Goal: Task Accomplishment & Management: Manage account settings

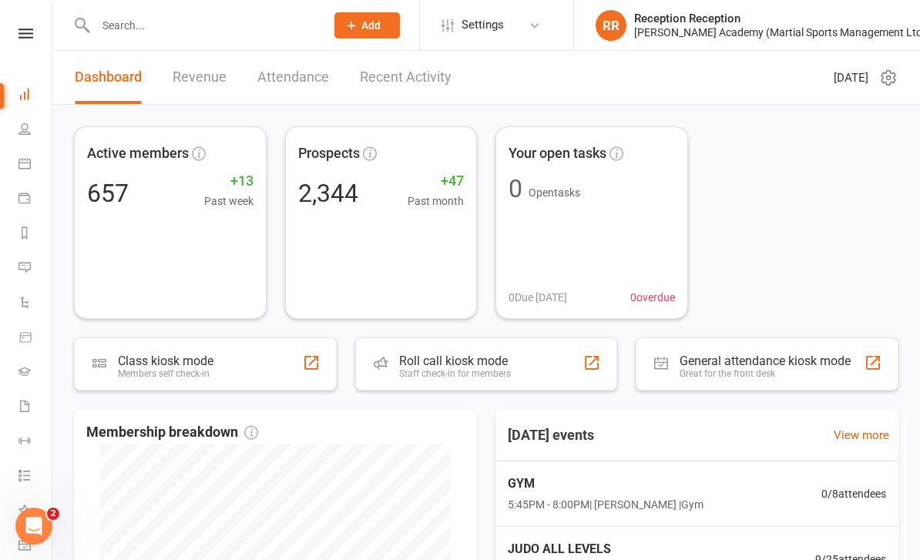
click at [219, 29] on input "text" at bounding box center [202, 26] width 223 height 22
type input "Quen"
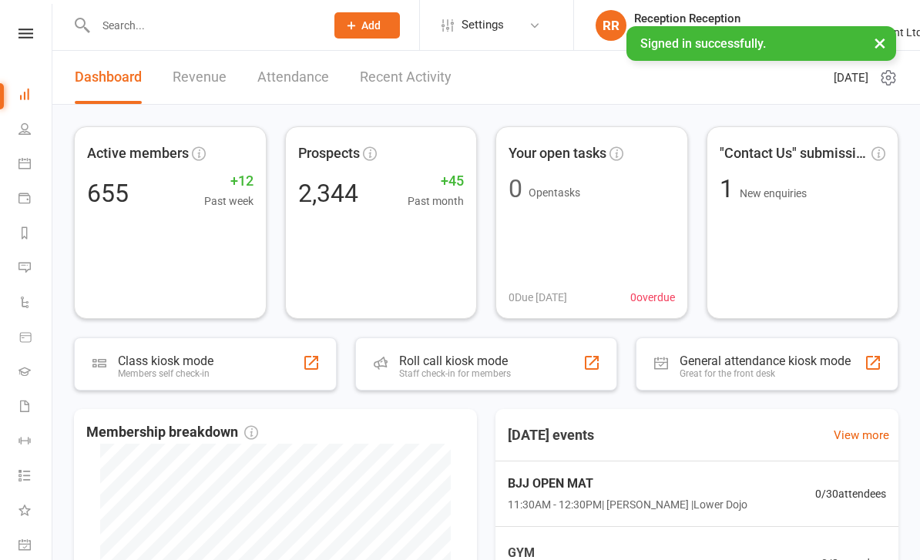
click at [220, 15] on input "text" at bounding box center [202, 26] width 223 height 22
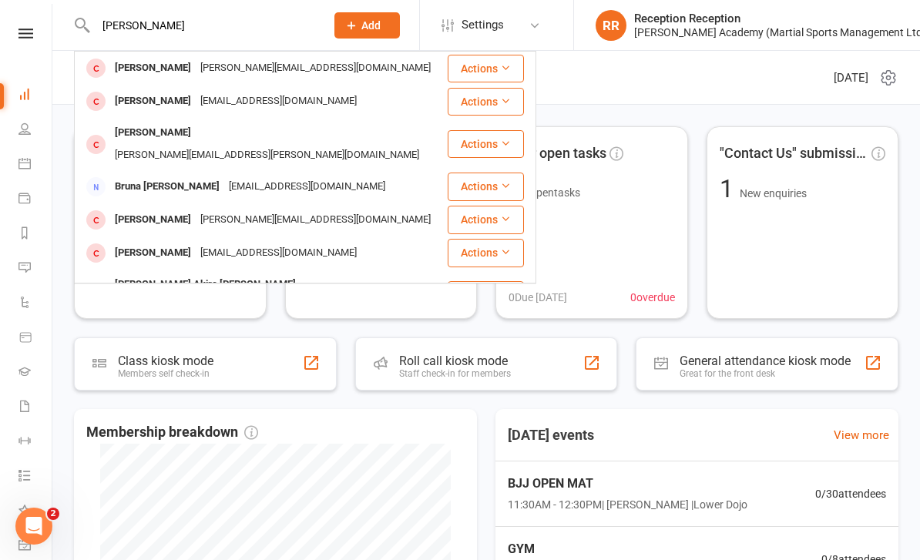
type input "Quentin"
click at [196, 70] on div "quentin@wearefable.co" at bounding box center [316, 68] width 240 height 22
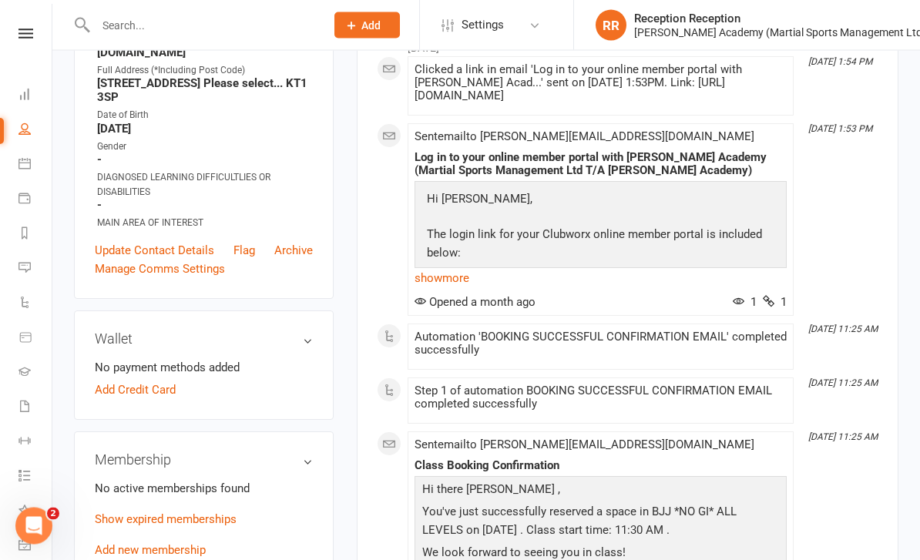
scroll to position [279, 0]
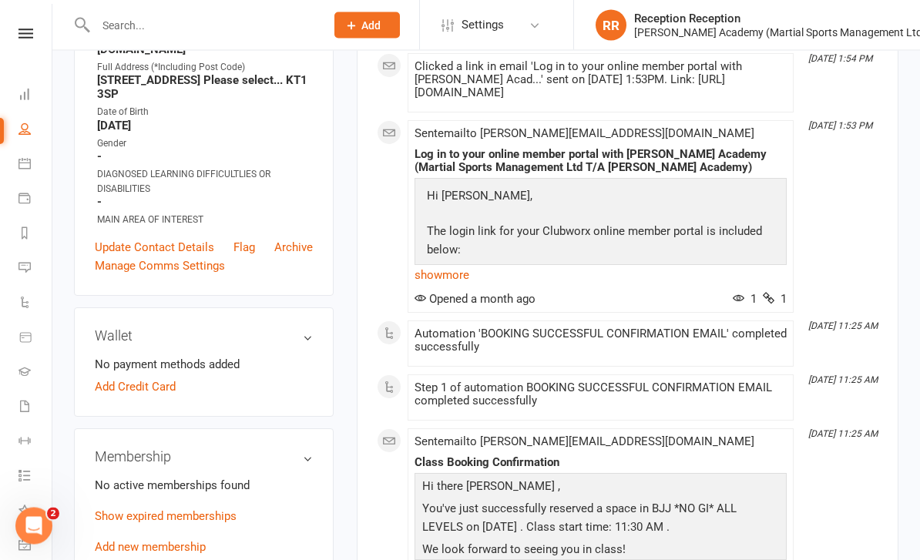
click at [196, 541] on link "Add new membership" at bounding box center [150, 548] width 111 height 14
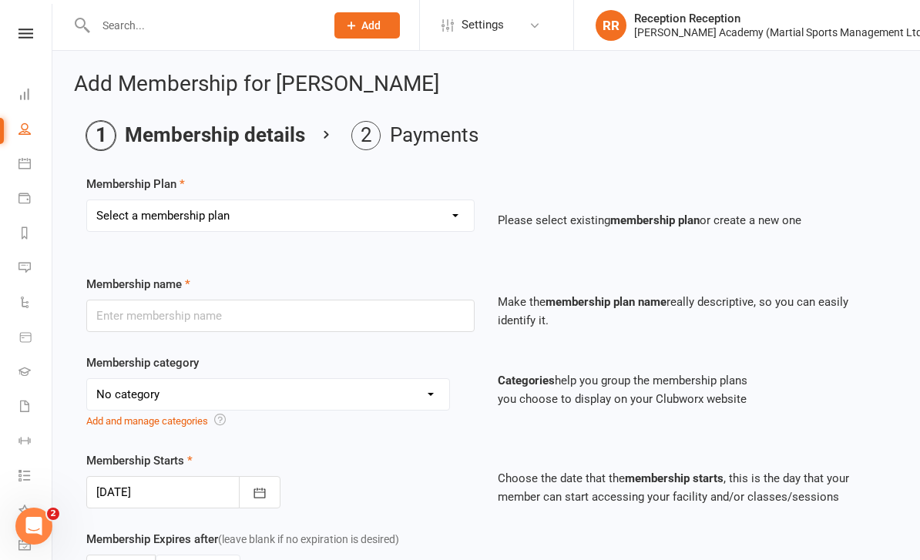
click at [444, 214] on select "Select a membership plan Ladies BJJ Gues Pass SAMBO DROPIN GUEST PAST OPEN MAT …" at bounding box center [280, 215] width 387 height 31
select select "3"
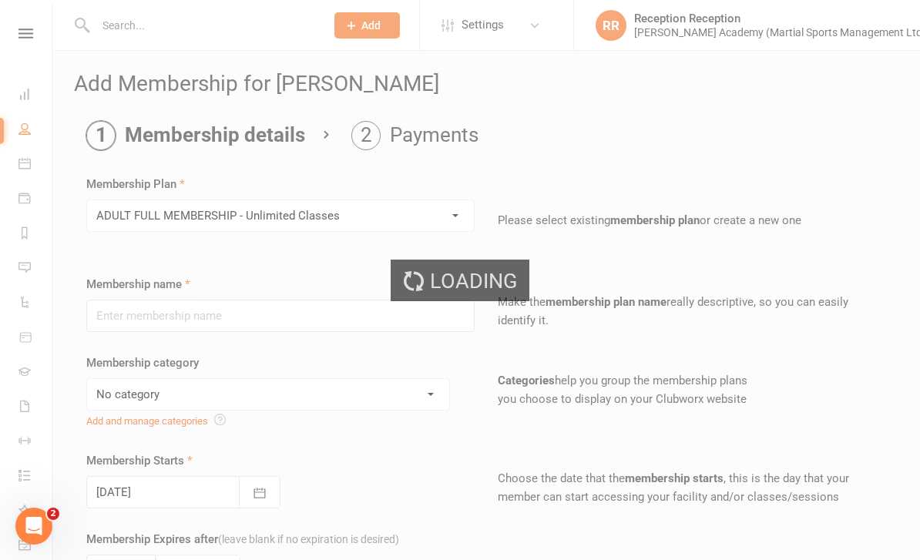
type input "ADULT FULL MEMBERSHIP - Unlimited Classes"
select select "1"
type input "0"
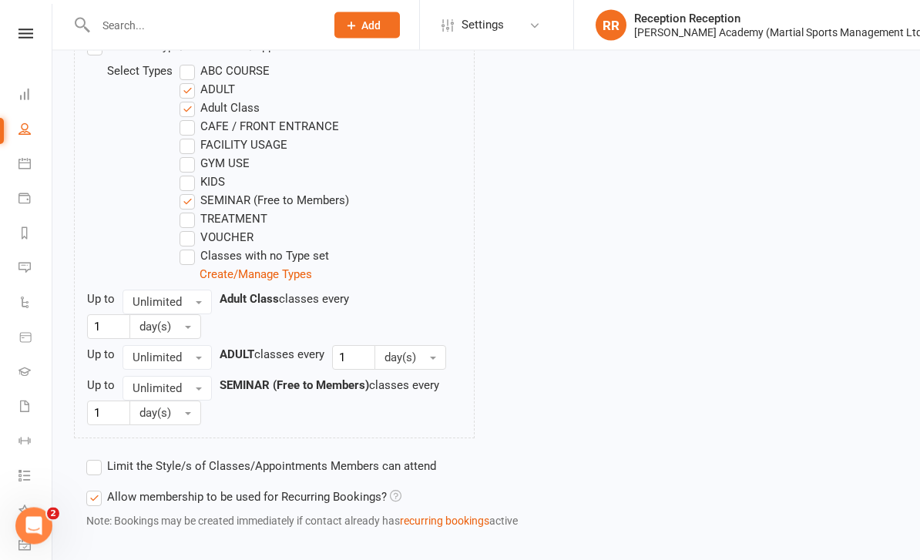
scroll to position [882, 0]
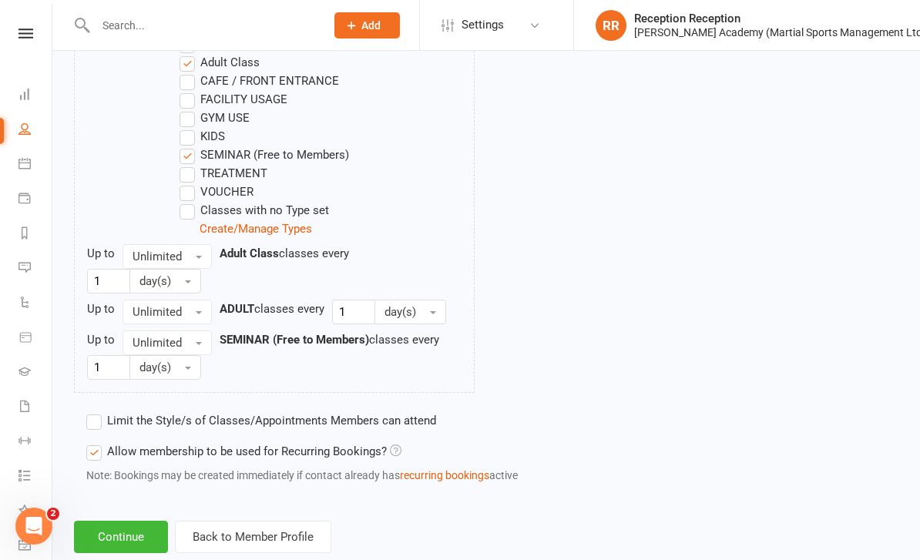
click at [138, 534] on button "Continue" at bounding box center [121, 537] width 94 height 32
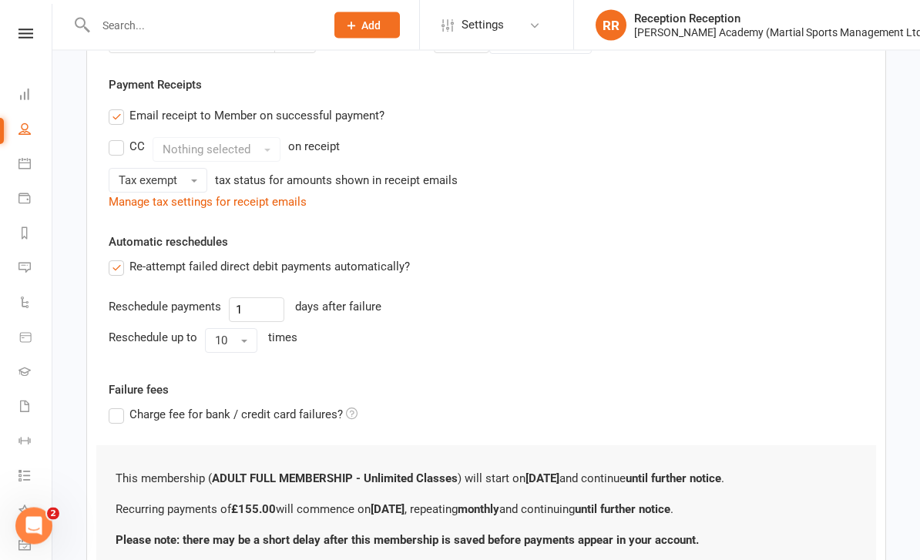
scroll to position [523, 0]
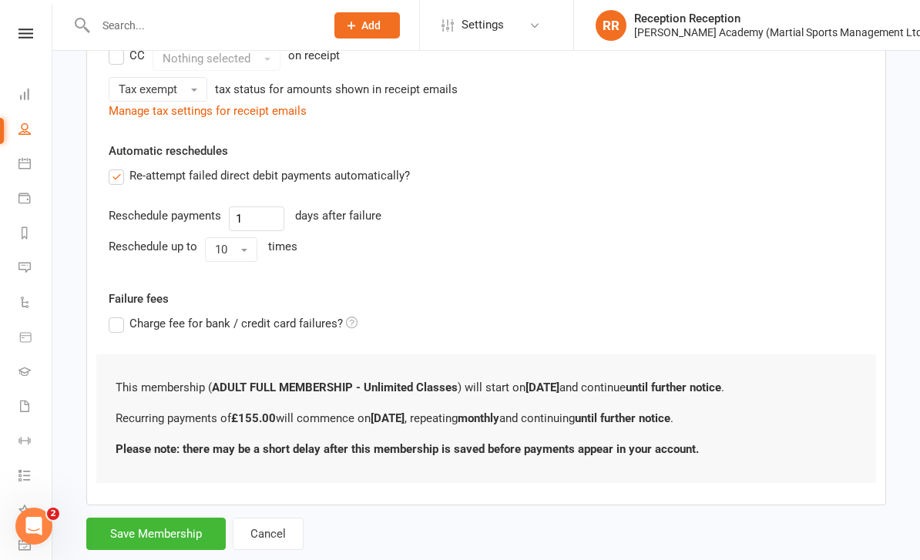
click at [170, 535] on button "Save Membership" at bounding box center [155, 534] width 139 height 32
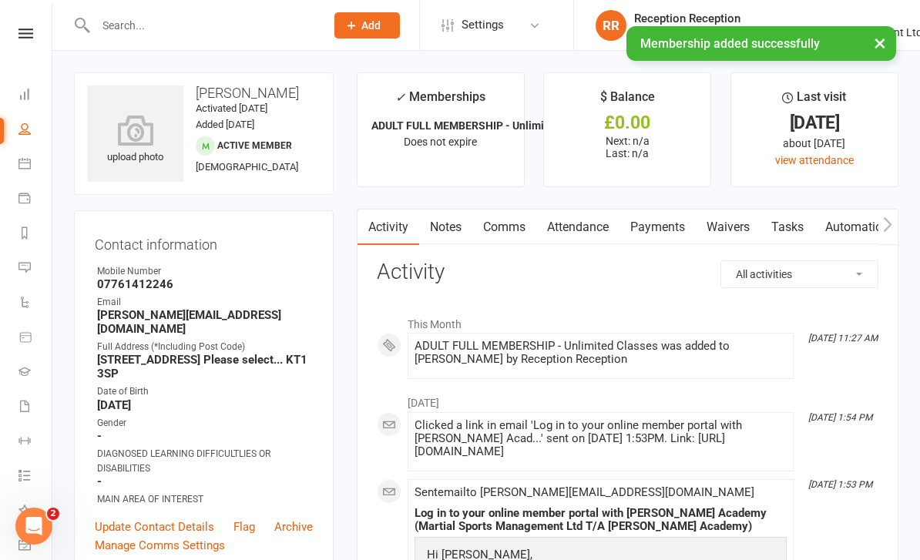
click at [733, 228] on link "Waivers" at bounding box center [728, 227] width 65 height 35
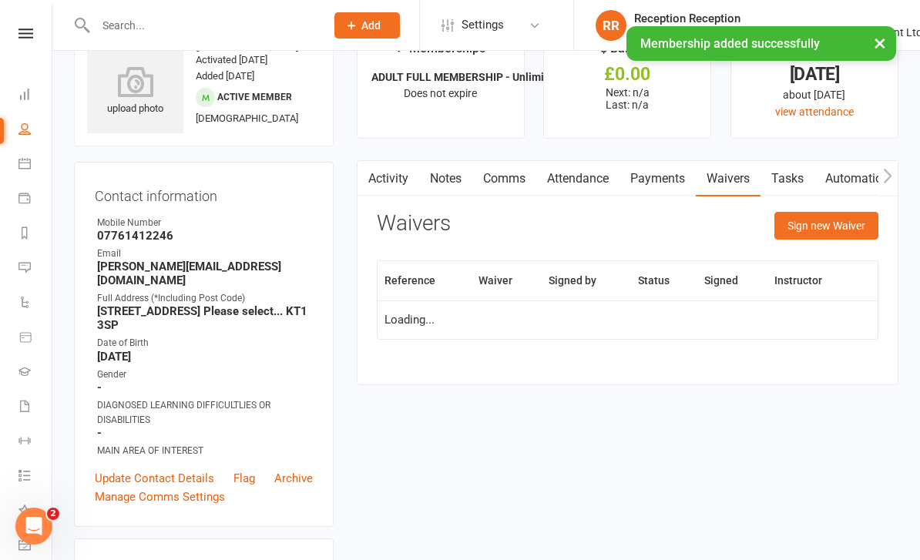
scroll to position [49, 0]
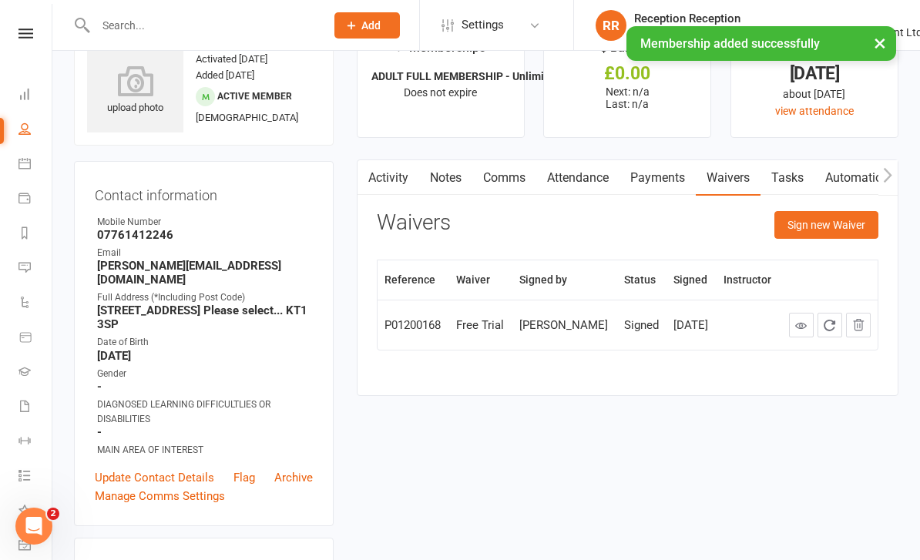
click at [845, 230] on button "Sign new Waiver" at bounding box center [826, 225] width 104 height 28
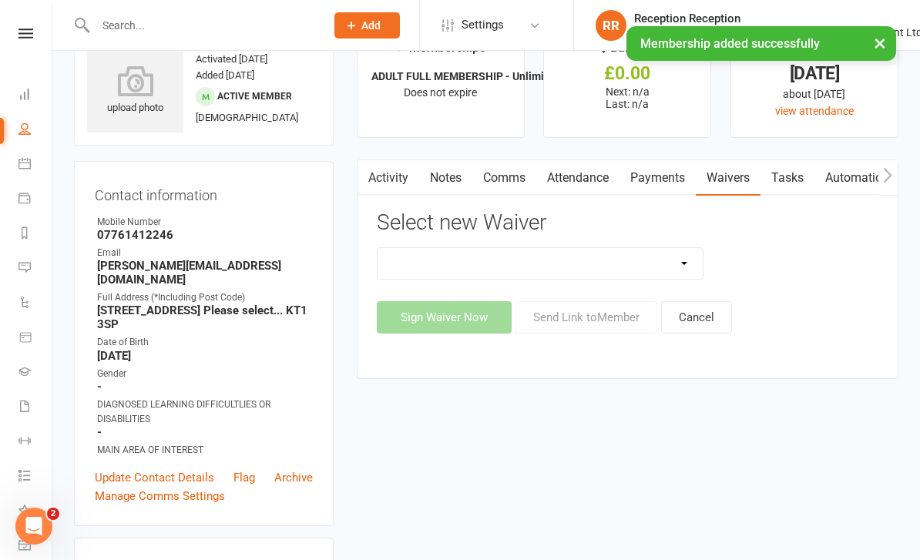
click at [665, 261] on select "Abc Course & Seminar Signup Form & Waiver Adult Add/Update Payment Details To A…" at bounding box center [540, 263] width 325 height 31
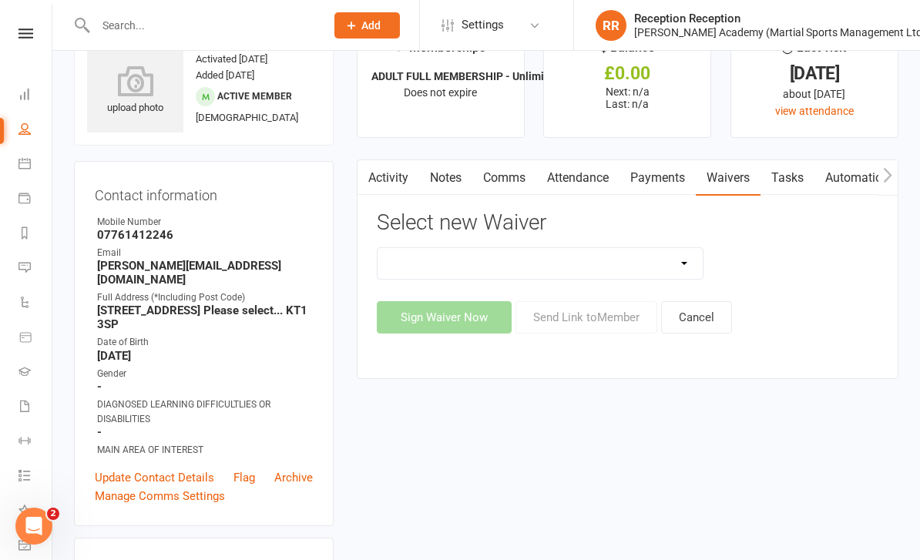
select select "6720"
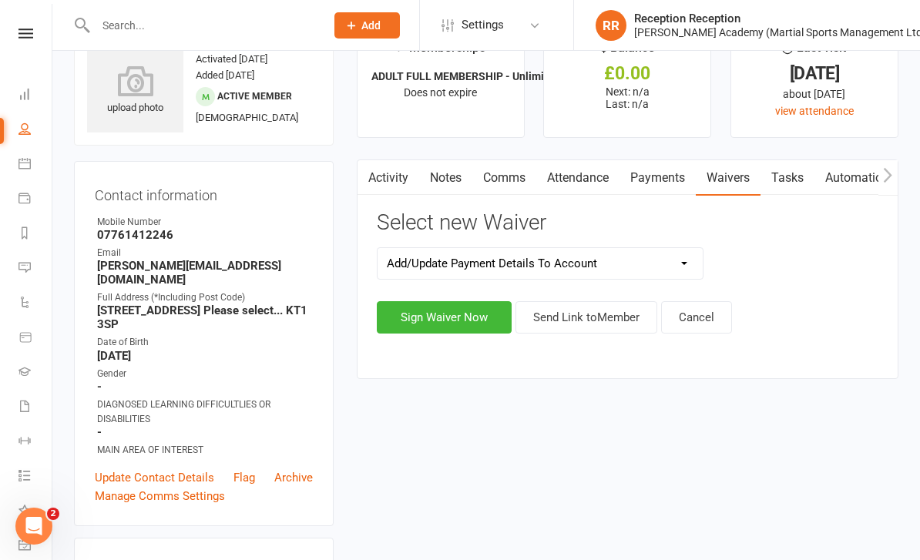
click at [465, 314] on button "Sign Waiver Now" at bounding box center [444, 317] width 135 height 32
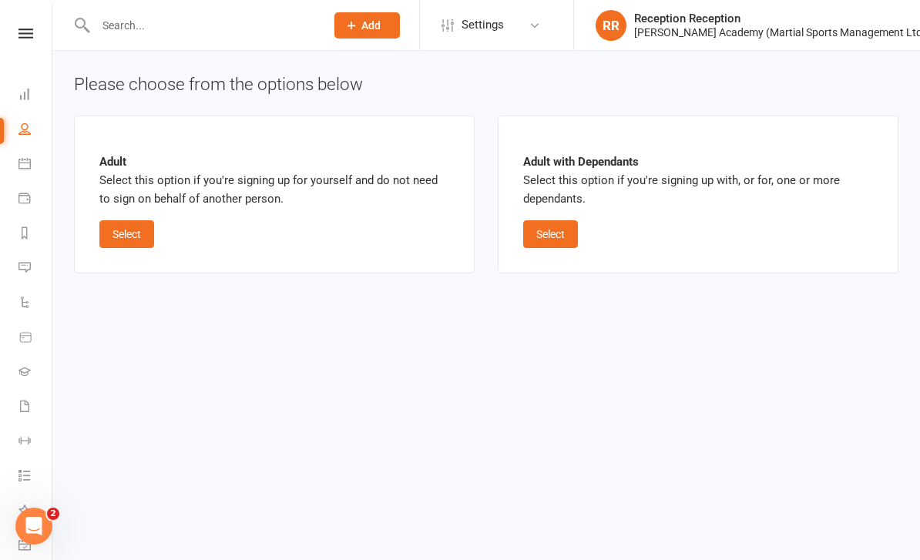
click at [147, 246] on button "Select" at bounding box center [126, 234] width 55 height 28
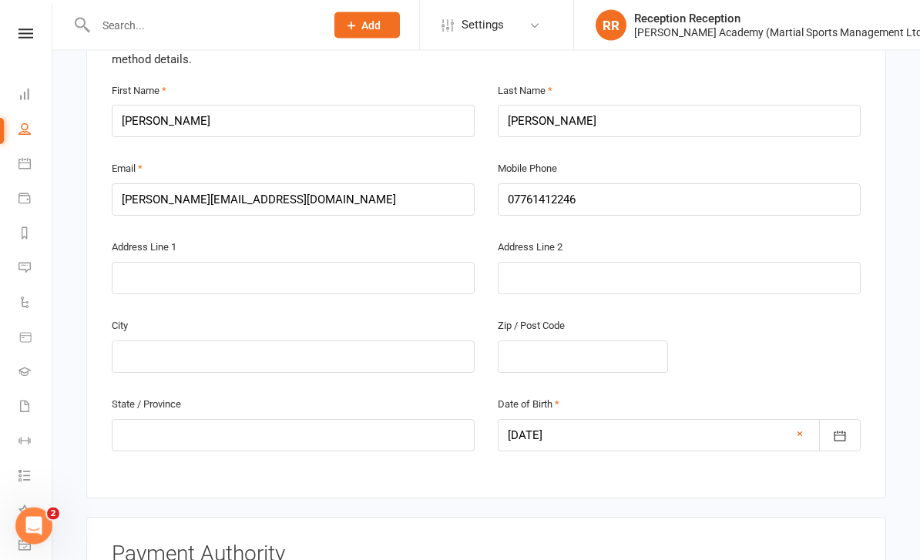
scroll to position [390, 0]
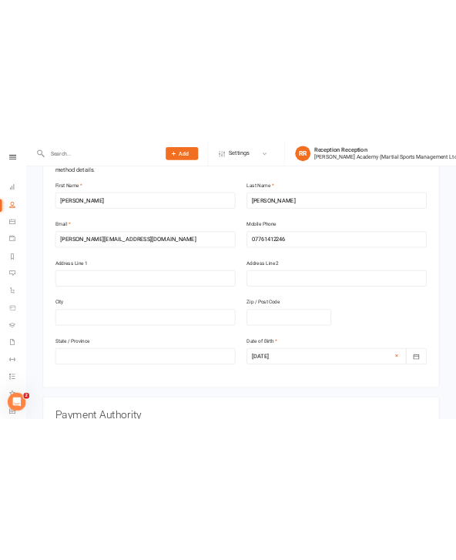
scroll to position [585, 0]
